Goal: Find specific page/section: Find specific page/section

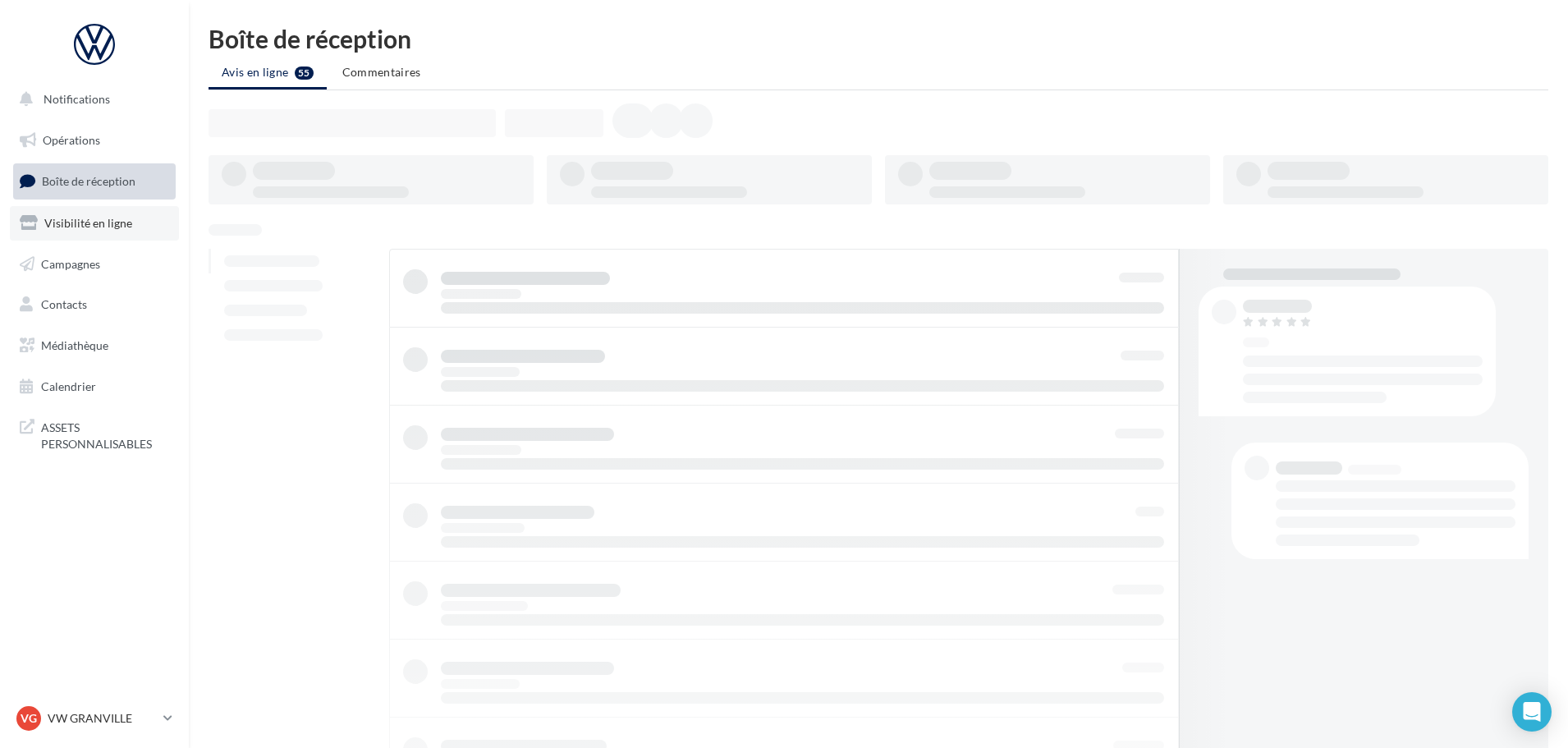
click at [101, 221] on span "Visibilité en ligne" at bounding box center [88, 222] width 88 height 14
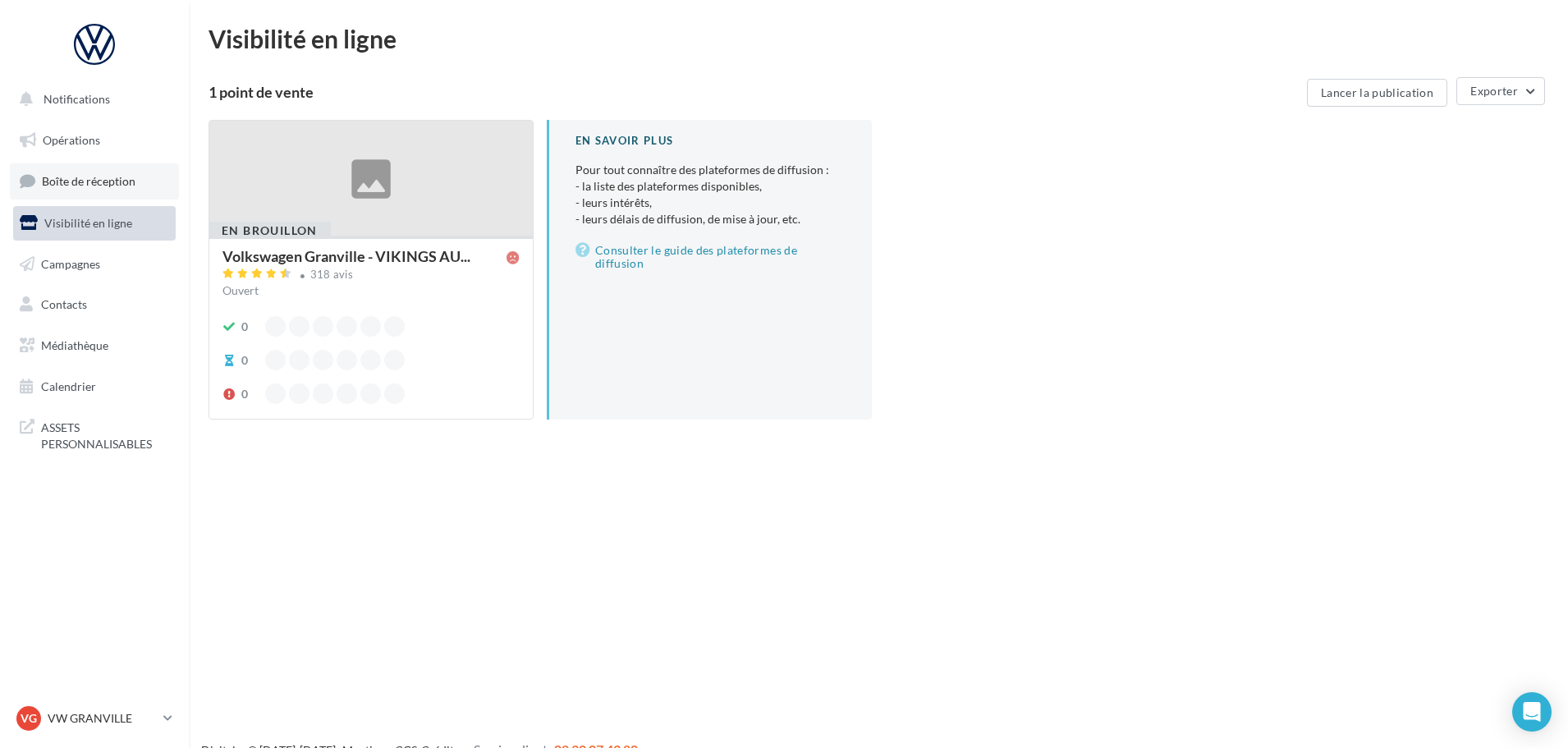
click at [72, 184] on span "Boîte de réception" at bounding box center [89, 181] width 94 height 14
